Goal: Task Accomplishment & Management: Complete application form

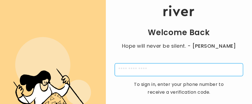
click at [211, 71] on input "tel" at bounding box center [179, 69] width 128 height 13
type input "**********"
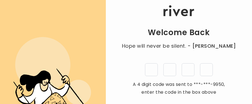
type input "*"
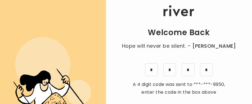
click at [238, 63] on div "* * * *" at bounding box center [179, 69] width 128 height 13
drag, startPoint x: 55, startPoint y: 88, endPoint x: 130, endPoint y: 64, distance: 79.3
click at [57, 86] on g at bounding box center [53, 88] width 80 height 102
click at [207, 70] on input "*" at bounding box center [206, 69] width 13 height 13
type input "*"
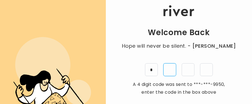
type input "*"
click at [227, 37] on div "Welcome Back Hope will never be silent. - [PERSON_NAME] * * * * A 4 digit code …" at bounding box center [179, 63] width 146 height 117
